Goal: Information Seeking & Learning: Check status

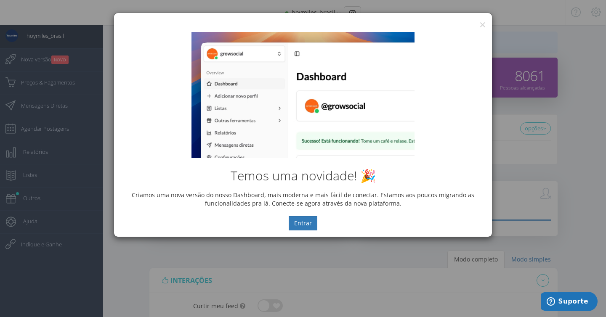
click at [481, 27] on div "Temos uma novidade! 🎉 Criamos uma nova versão do nosso Dashboard, mais moderna …" at bounding box center [303, 131] width 378 height 211
click at [479, 25] on button "×" at bounding box center [482, 24] width 6 height 11
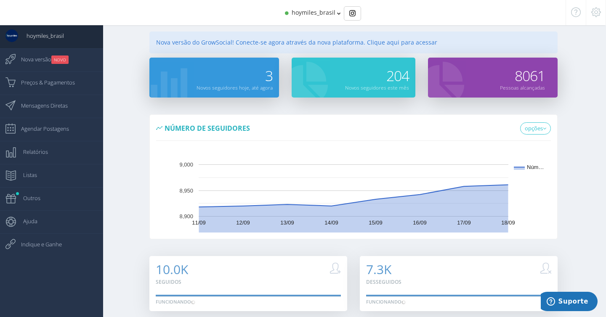
click at [330, 13] on span "hoymiles_brasil" at bounding box center [314, 12] width 44 height 8
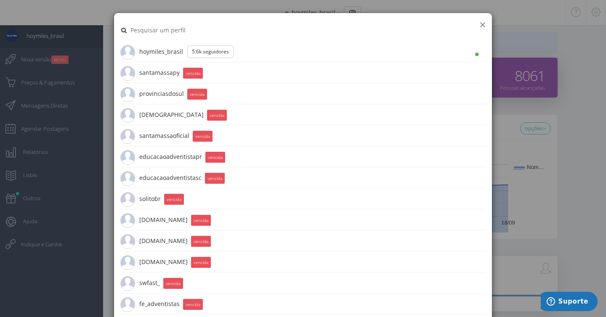
click at [480, 20] on button "×" at bounding box center [482, 24] width 6 height 11
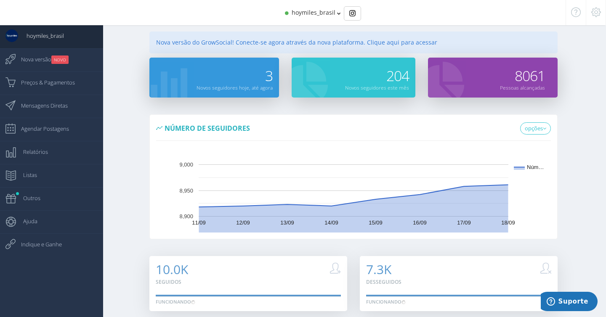
click at [596, 15] on icon at bounding box center [596, 12] width 10 height 6
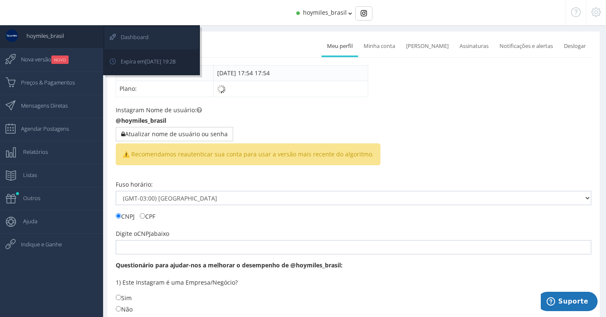
click at [131, 34] on span "Dashboard" at bounding box center [130, 37] width 36 height 21
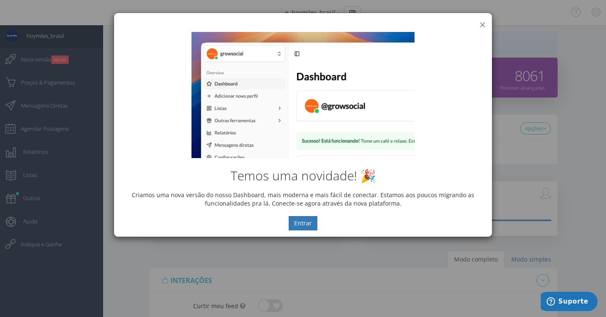
click at [482, 23] on button "×" at bounding box center [482, 24] width 6 height 11
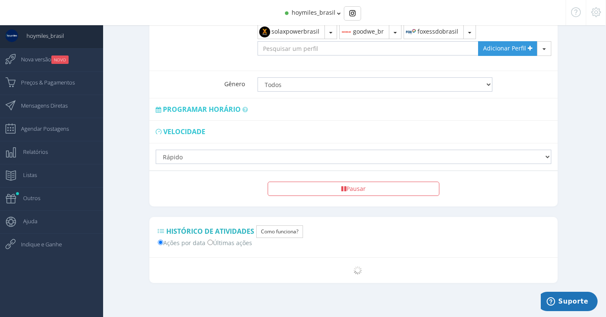
scroll to position [626, 0]
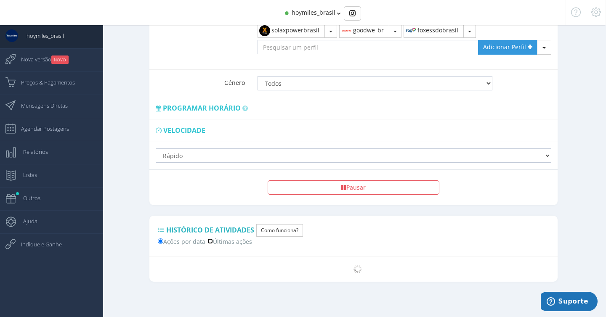
click at [210, 241] on input "Últimas ações" at bounding box center [209, 241] width 5 height 5
radio input "true"
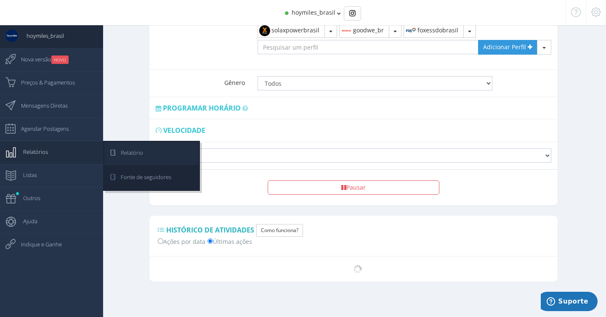
click at [135, 156] on span "Relatório" at bounding box center [127, 152] width 31 height 21
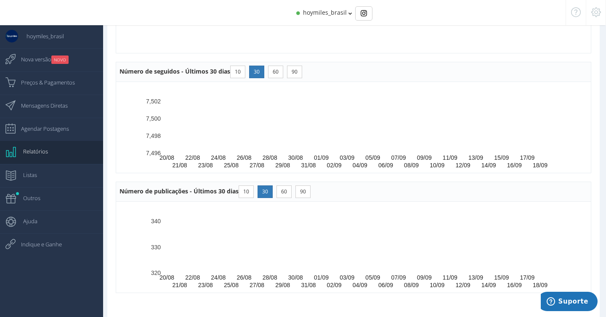
scroll to position [619, 0]
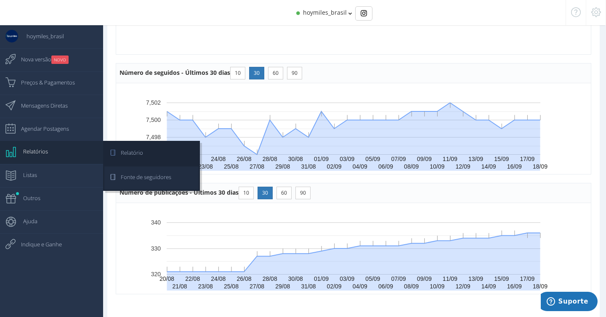
click at [112, 182] on icon at bounding box center [108, 177] width 8 height 21
